Goal: Task Accomplishment & Management: Manage account settings

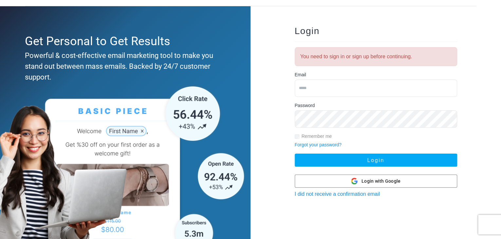
scroll to position [64, 0]
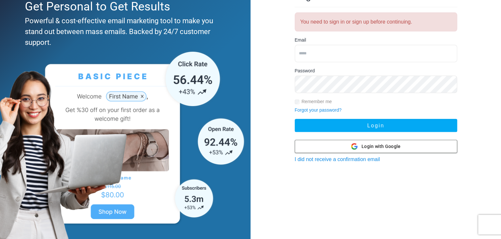
click at [334, 148] on div at bounding box center [376, 146] width 162 height 12
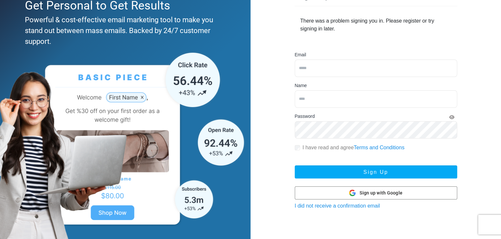
scroll to position [66, 0]
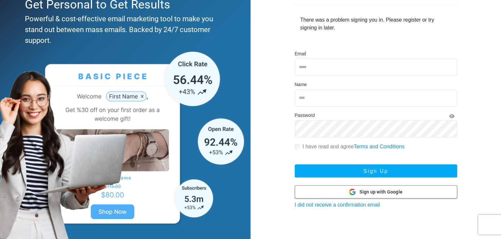
click at [340, 187] on div at bounding box center [376, 192] width 162 height 12
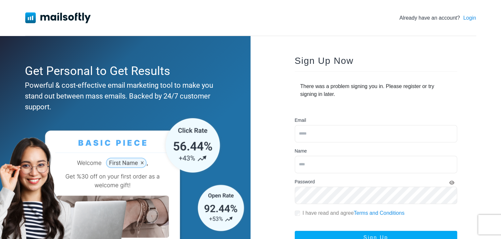
click at [76, 13] on img at bounding box center [57, 17] width 65 height 10
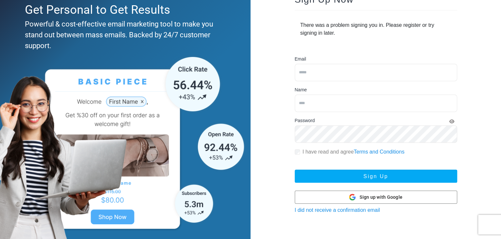
scroll to position [66, 0]
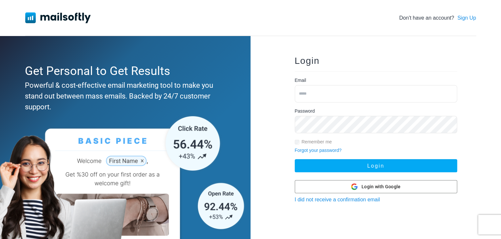
click at [309, 96] on input "email" at bounding box center [375, 93] width 162 height 17
type input "*"
type input "**********"
click at [294, 159] on button "Login" at bounding box center [375, 165] width 162 height 13
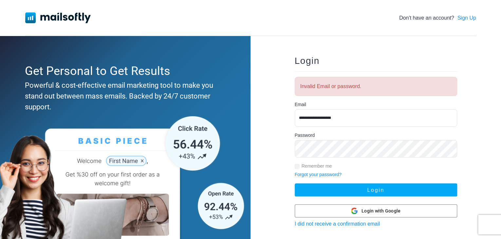
scroll to position [64, 0]
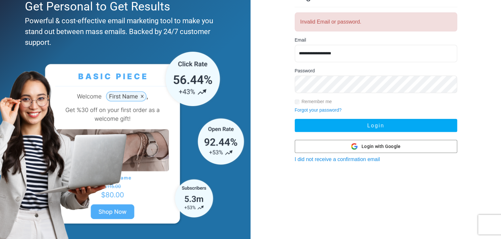
click at [328, 158] on link "I did not receive a confirmation email" at bounding box center [336, 159] width 85 height 6
